Goal: Task Accomplishment & Management: Manage account settings

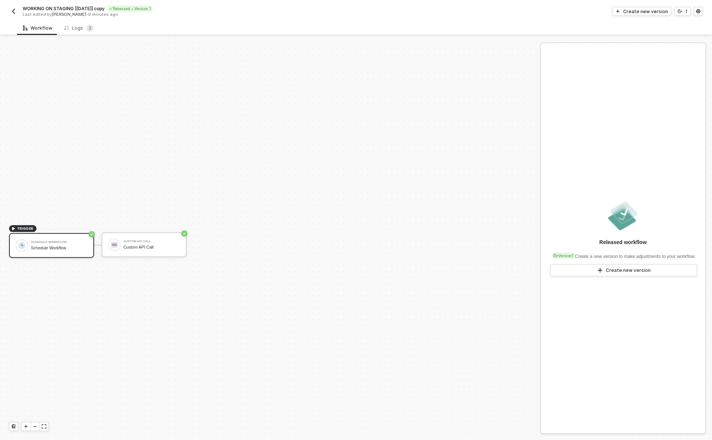
scroll to position [14, 0]
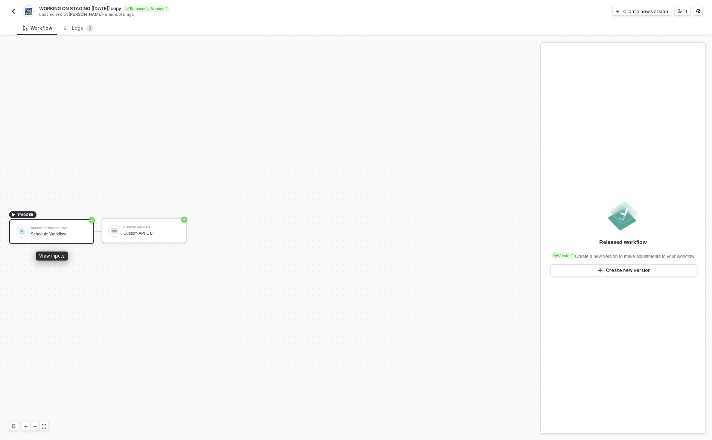
click at [74, 237] on div "Schedule Workflow Schedule Workflow" at bounding box center [59, 232] width 56 height 14
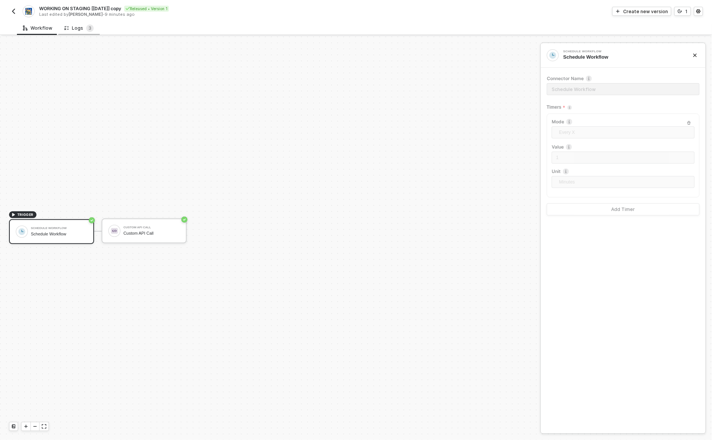
click at [76, 25] on div "Logs 3" at bounding box center [78, 28] width 29 height 8
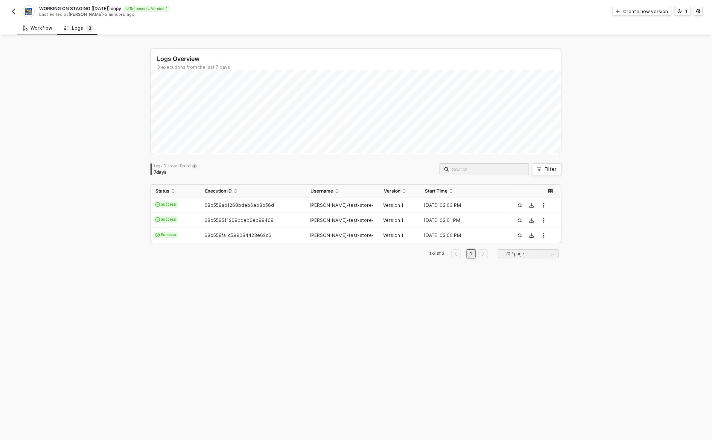
click at [40, 29] on div "Workflow" at bounding box center [37, 28] width 29 height 6
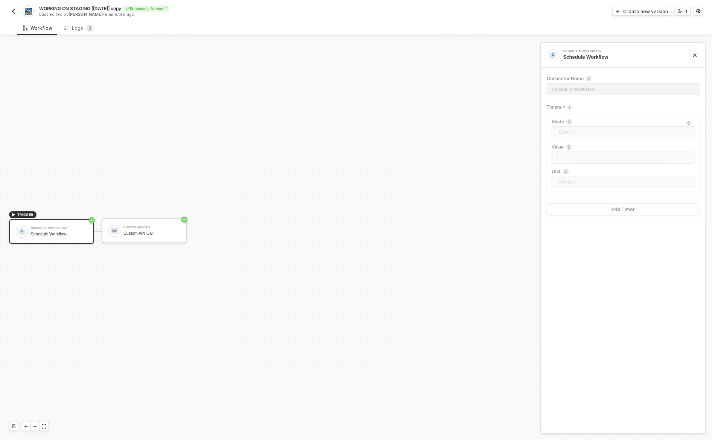
click at [14, 11] on img "button" at bounding box center [14, 11] width 6 height 6
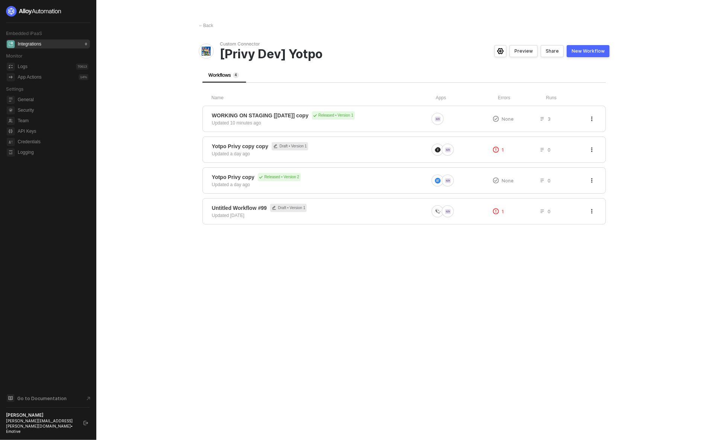
click at [175, 145] on main "← Back Custom Connector [Privy Dev] Yotpo Preview Share New Workflow Workflows …" at bounding box center [356, 220] width 712 height 440
click at [295, 120] on div "WORKING ON STAGING [[DATE]] copy Released • Version 1 Updated 10 minutes ago" at bounding box center [320, 118] width 217 height 15
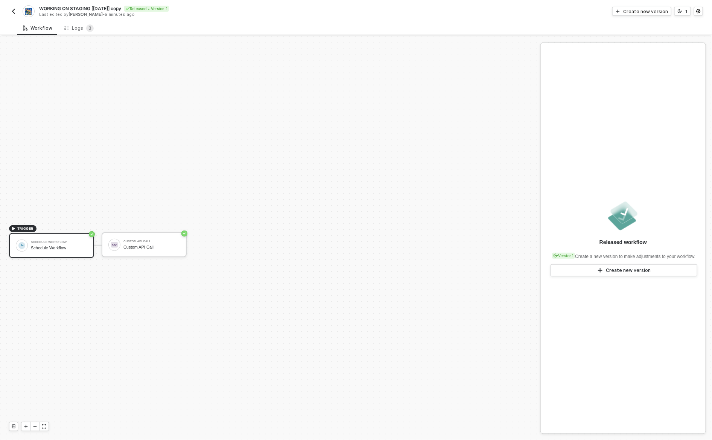
scroll to position [14, 0]
click at [85, 7] on span "WORKING ON STAGING [[DATE]] copy" at bounding box center [80, 8] width 82 height 6
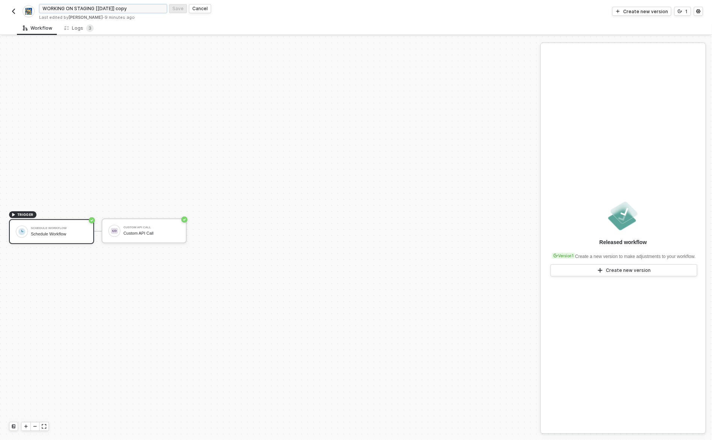
click at [111, 8] on input "WORKING ON STAGING [[DATE]] copy" at bounding box center [103, 8] width 128 height 9
click at [148, 9] on input "WORKING ON STAGING [Confirmed09.25.25] copy" at bounding box center [103, 8] width 128 height 9
type input "WORKING ON STAGING [Confirmed 09.25.25]"
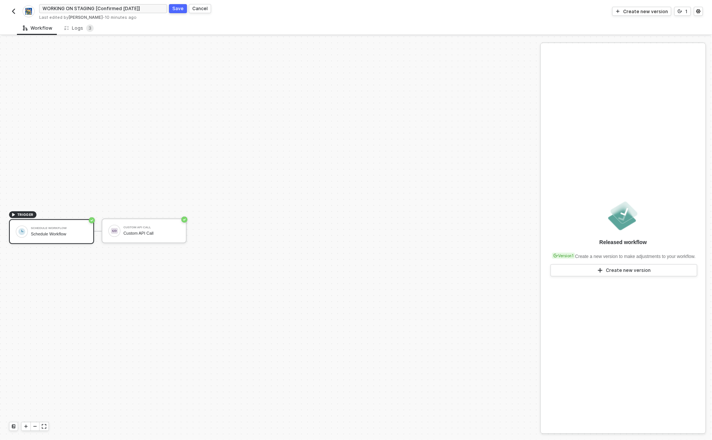
click at [176, 7] on div "Save" at bounding box center [177, 8] width 11 height 6
click at [18, 11] on div "WORKING ON STAGING [Confirmed 09.25.25] Released • Version 1 Last edited by Dav…" at bounding box center [182, 11] width 347 height 12
click at [14, 11] on img "button" at bounding box center [14, 11] width 6 height 6
